Goal: Check status

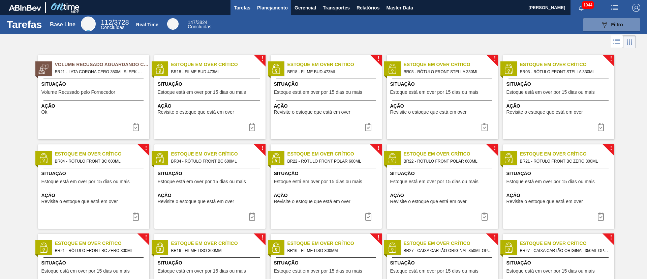
click at [280, 10] on span "Planejamento" at bounding box center [272, 8] width 31 height 8
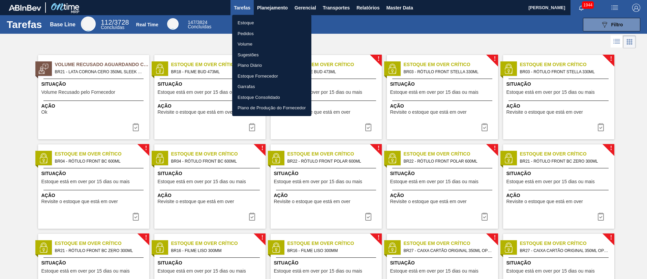
click at [247, 23] on li "Estoque" at bounding box center [271, 23] width 79 height 11
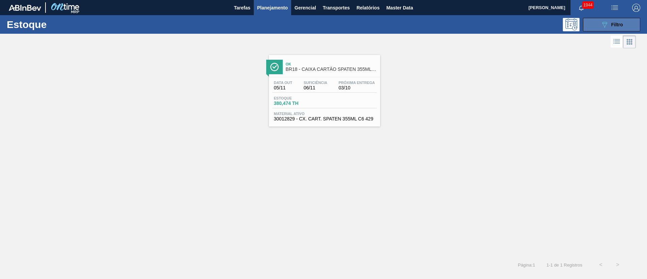
click at [610, 24] on div "089F7B8B-B2A5-4AFE-B5C0-19BA573D28AC Filtro" at bounding box center [611, 25] width 23 height 8
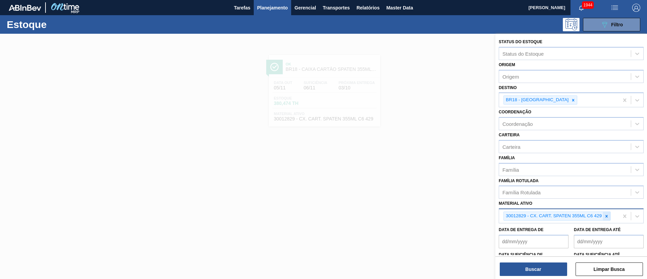
click at [607, 216] on icon at bounding box center [606, 216] width 5 height 5
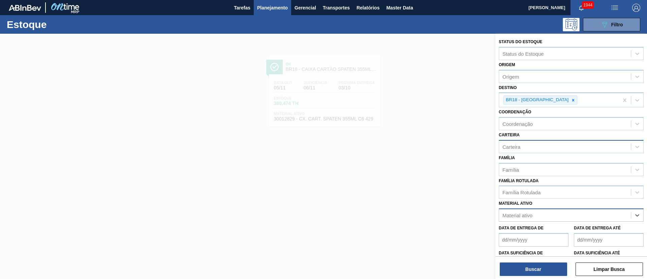
click at [510, 143] on div "Carteira" at bounding box center [565, 147] width 132 height 10
type input "rótulo de pa"
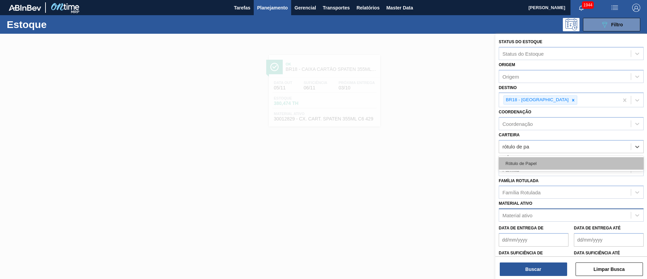
click at [541, 166] on div "Rótulo de Papel" at bounding box center [571, 163] width 145 height 12
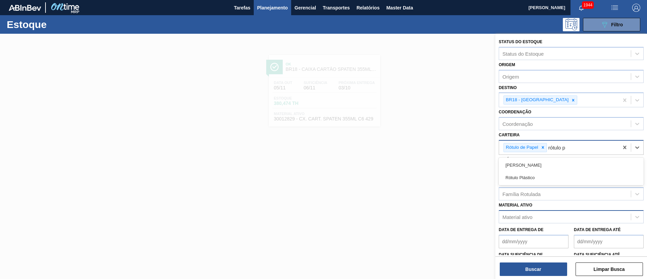
type input "rótulo pa"
click at [524, 168] on div "Rótulo Papel" at bounding box center [571, 165] width 145 height 12
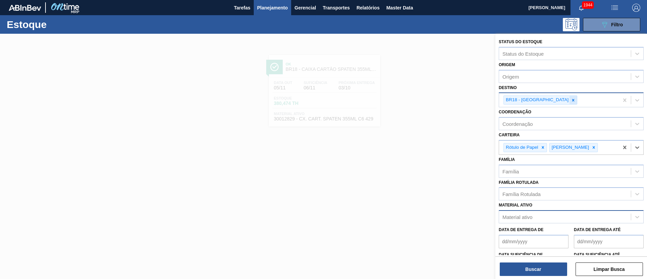
click at [571, 100] on icon at bounding box center [573, 100] width 5 height 5
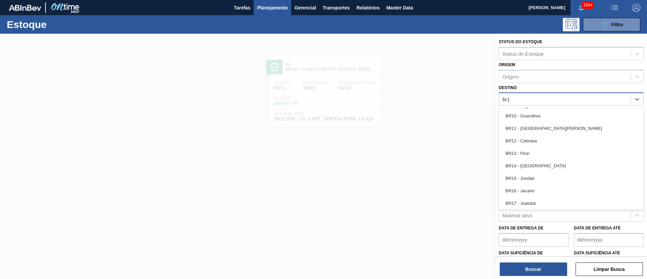
type input "br13"
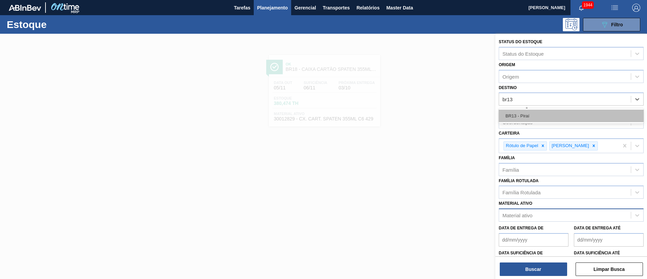
click at [531, 113] on div "BR13 - Piraí" at bounding box center [571, 115] width 145 height 12
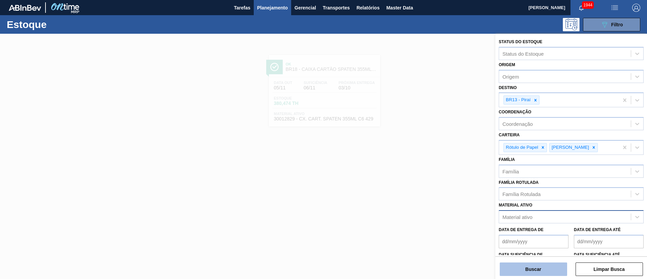
click at [516, 266] on button "Buscar" at bounding box center [533, 268] width 67 height 13
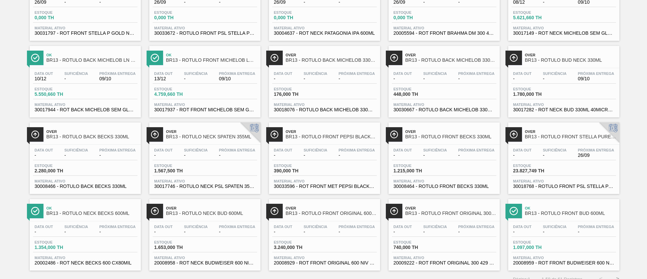
scroll to position [553, 0]
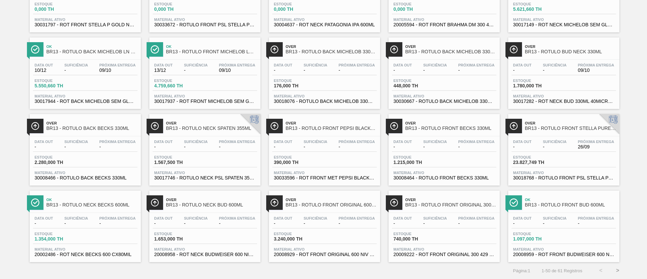
drag, startPoint x: 197, startPoint y: 127, endPoint x: 0, endPoint y: 145, distance: 198.2
click at [618, 270] on button ">" at bounding box center [617, 270] width 17 height 17
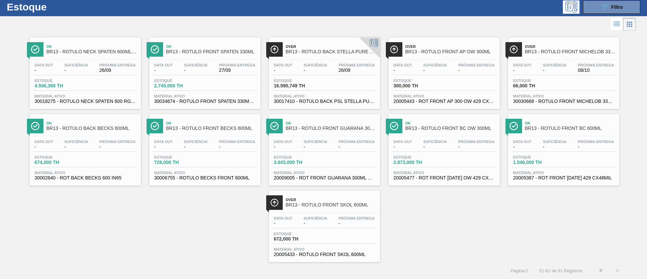
scroll to position [0, 0]
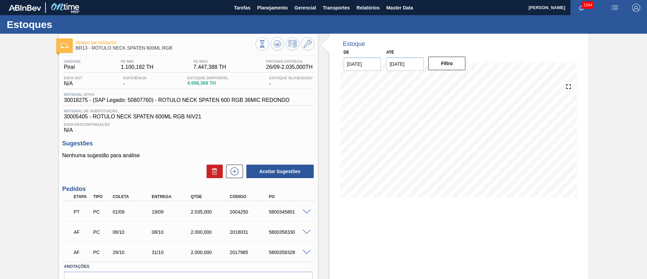
click at [409, 63] on input "[DATE]" at bounding box center [404, 63] width 37 height 13
click at [461, 146] on div "1" at bounding box center [459, 145] width 9 height 9
type input "[DATE]"
click at [450, 67] on button "Filtro" at bounding box center [446, 63] width 37 height 13
click at [303, 209] on span at bounding box center [307, 211] width 8 height 5
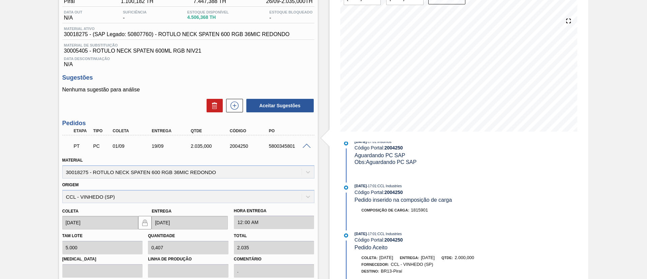
scroll to position [50, 0]
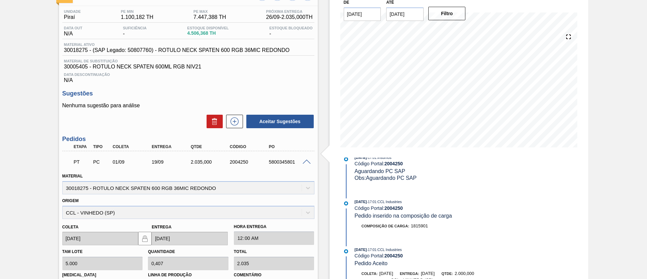
click at [282, 163] on div "5800345801" at bounding box center [289, 161] width 44 height 5
copy div "5800345801"
click at [307, 162] on span at bounding box center [307, 161] width 8 height 5
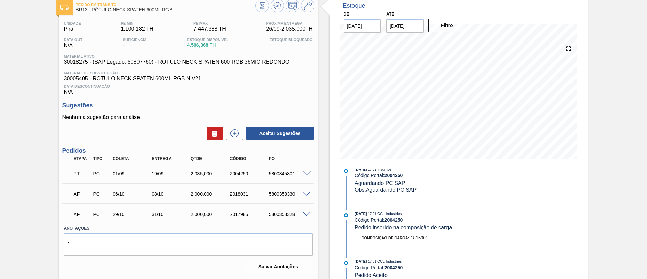
scroll to position [38, 0]
